Goal: Find specific page/section: Find specific page/section

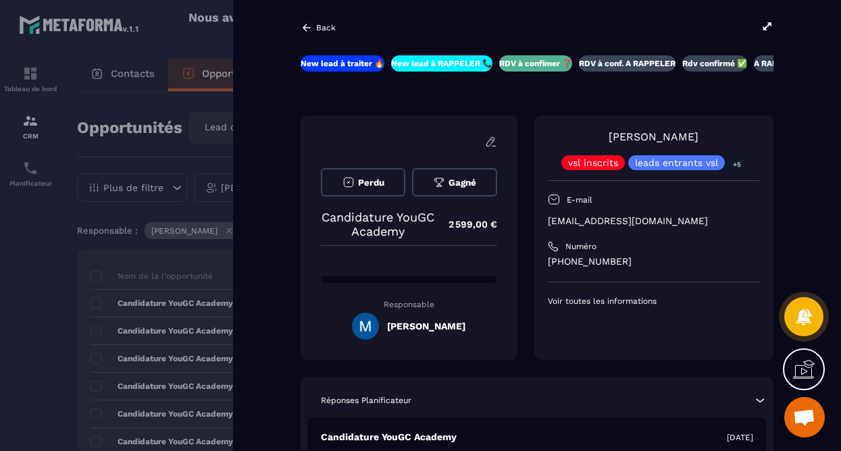
scroll to position [0, 58]
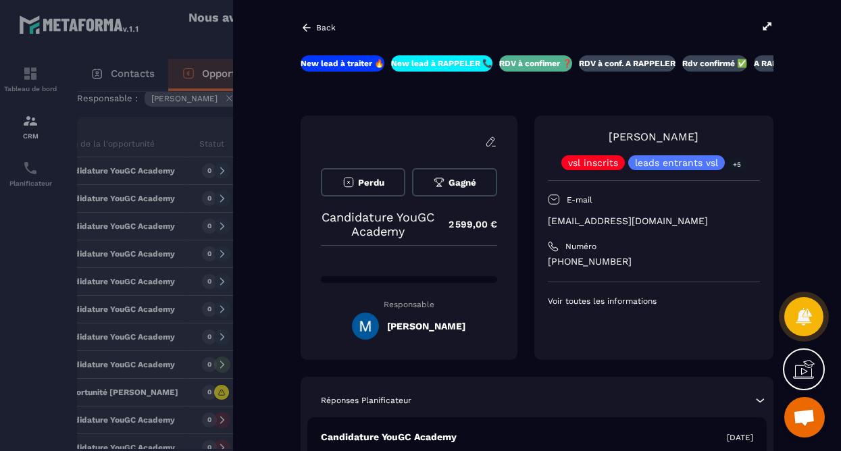
click at [313, 32] on div "Back" at bounding box center [317, 28] width 35 height 12
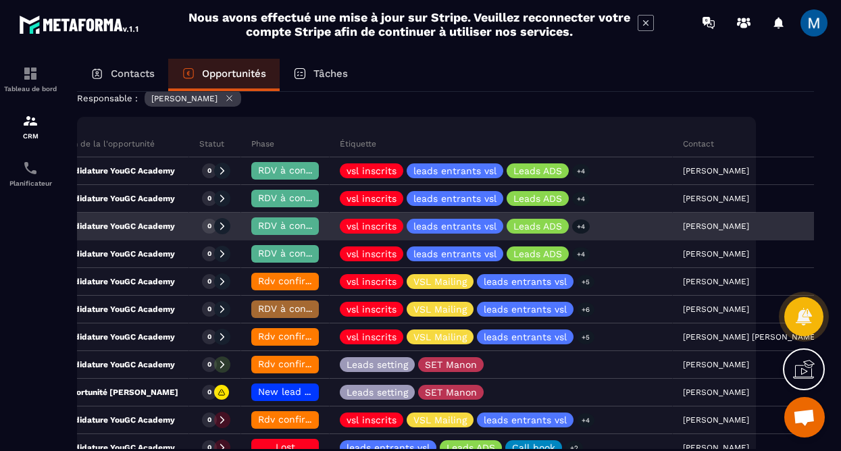
scroll to position [55, 0]
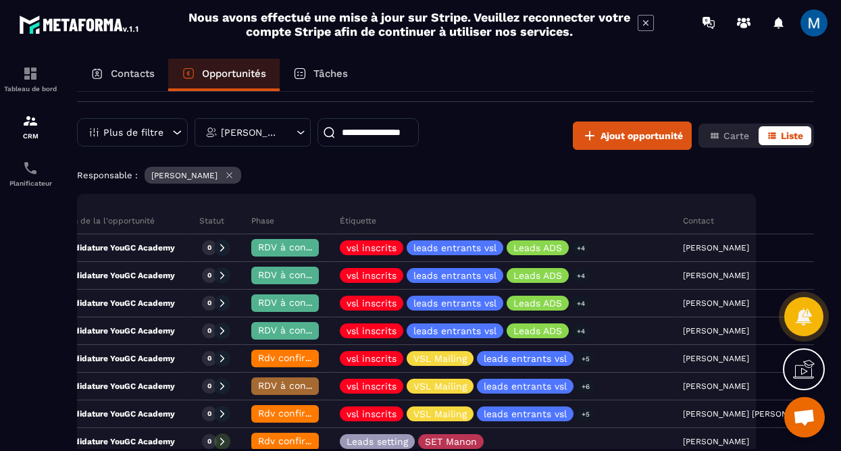
click at [126, 80] on div "Contacts" at bounding box center [122, 75] width 91 height 32
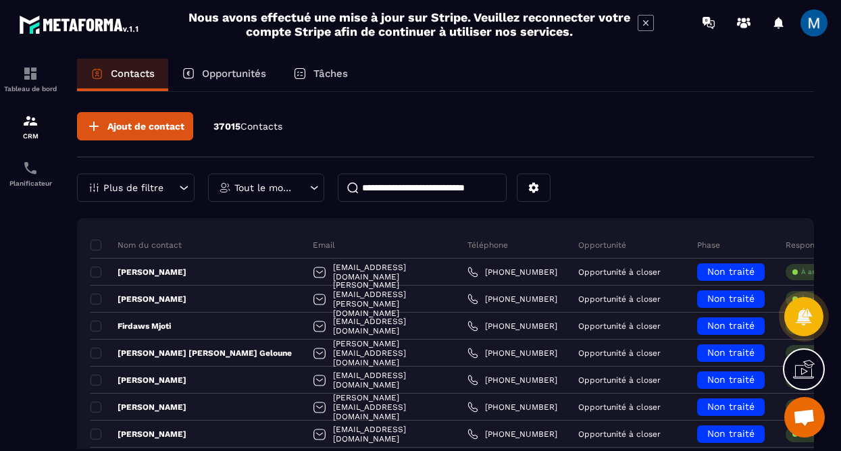
click at [409, 191] on input at bounding box center [422, 188] width 169 height 28
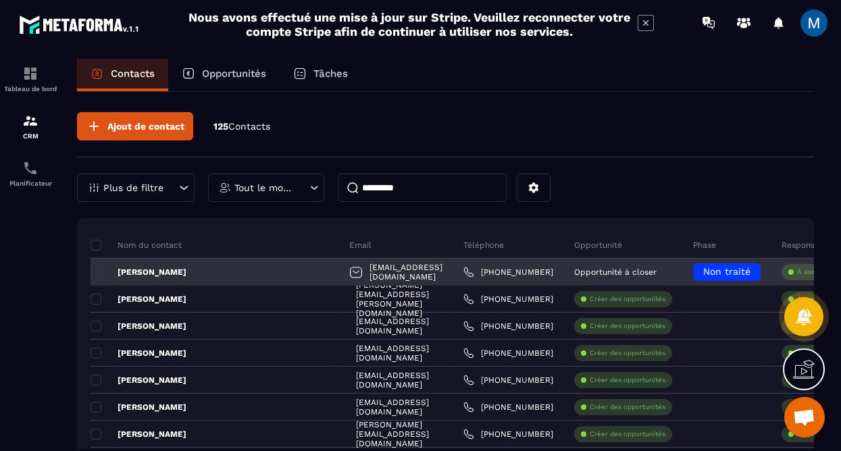
type input "*********"
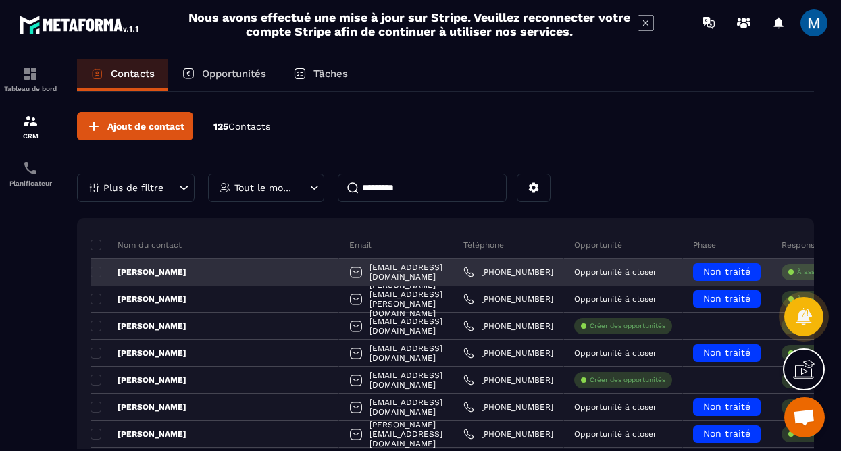
click at [229, 265] on div "[PERSON_NAME]" at bounding box center [214, 272] width 248 height 27
